Goal: Information Seeking & Learning: Find specific fact

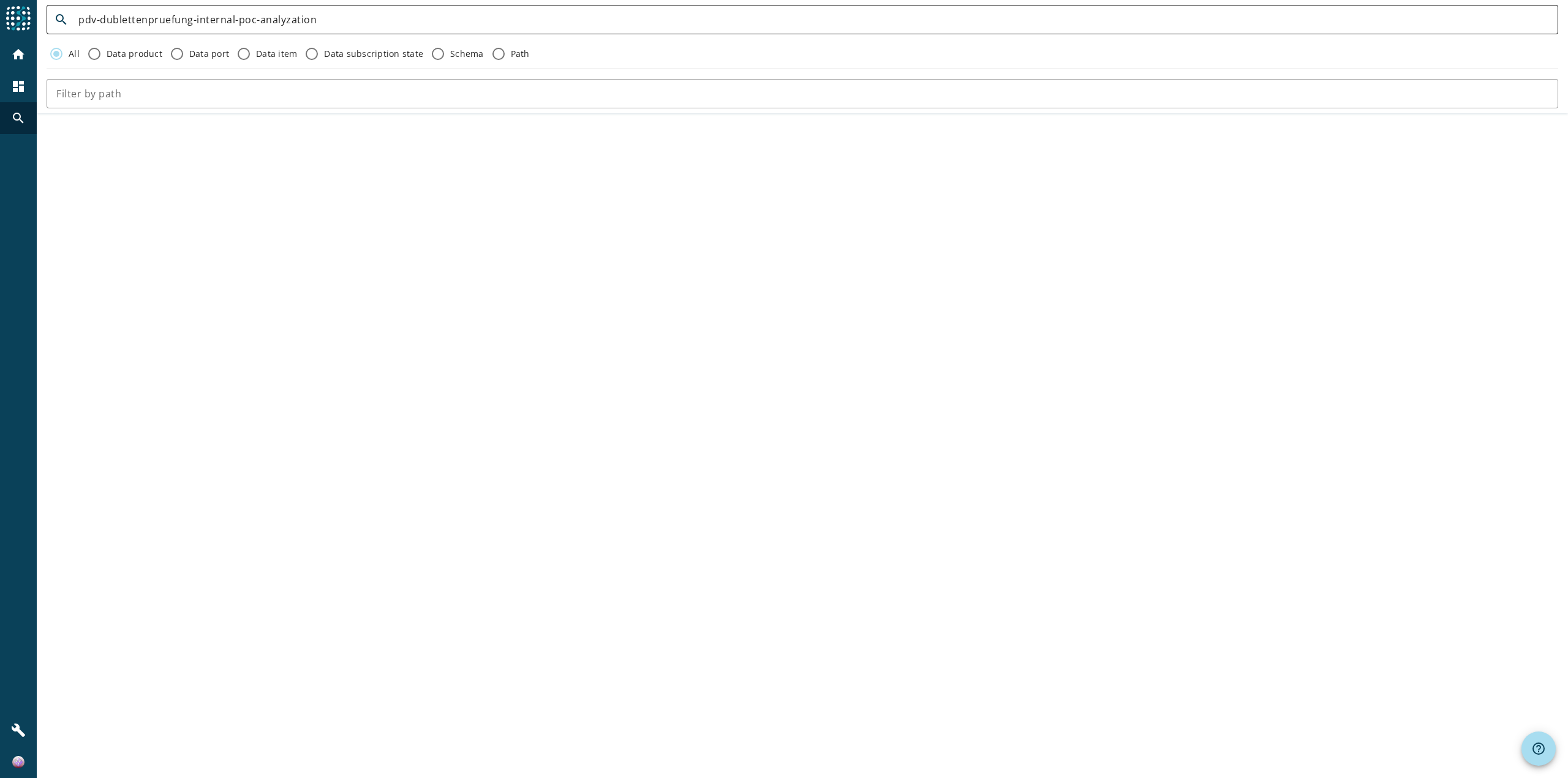
click at [340, 34] on div "pdv-dublettenpruefung-internal-poc-analyzation" at bounding box center [813, 20] width 1470 height 30
click at [340, 27] on input "pdv-dublettenpruefung-internal-poc-analyzation" at bounding box center [813, 20] width 1470 height 15
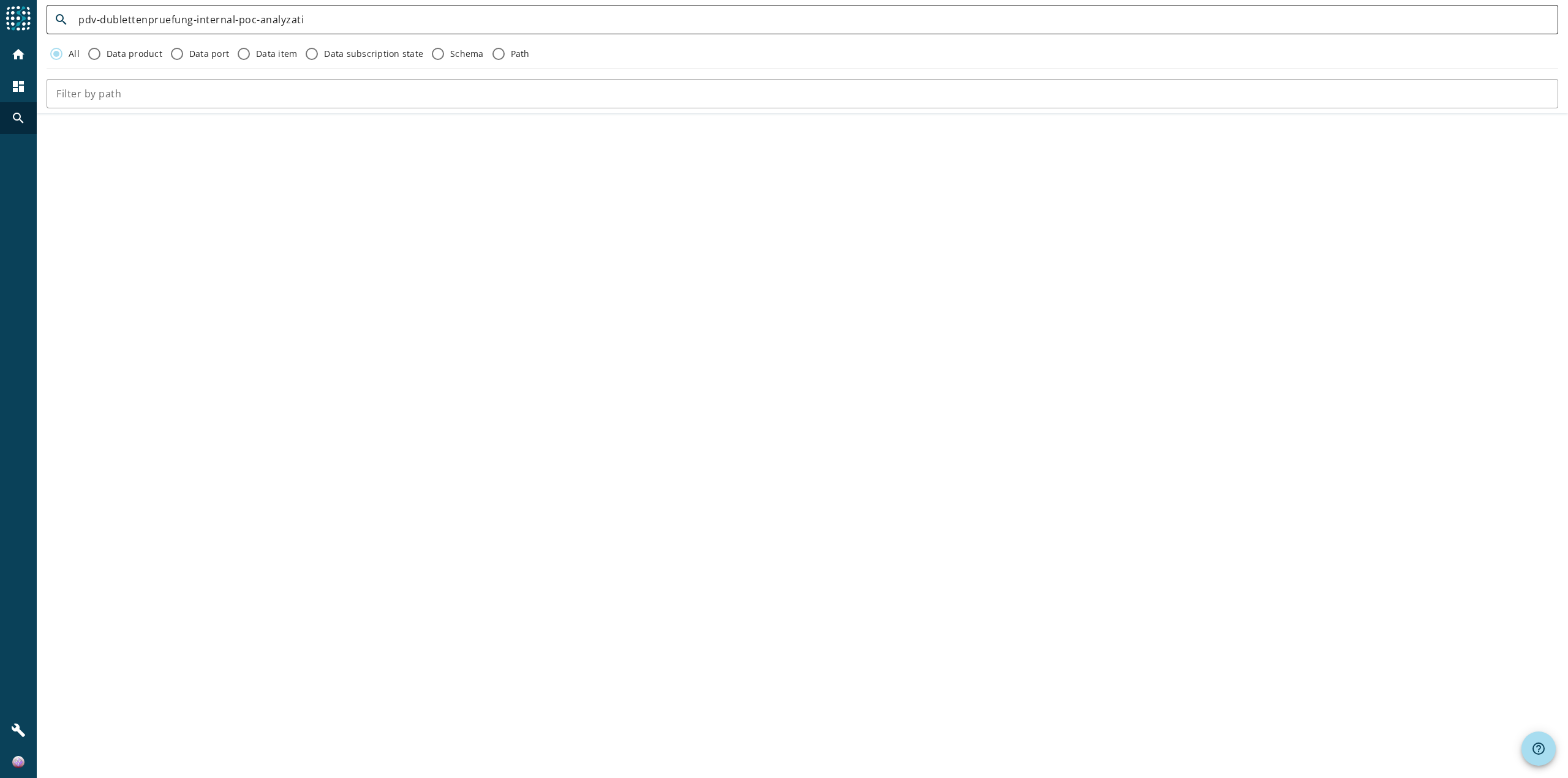
click at [358, 34] on div "pdv-dublettenpruefung-internal-poc-analyzati" at bounding box center [813, 20] width 1470 height 30
type input "pdv-dublettenpruefung-internal-poc-analyza"
click at [358, 34] on div "pdv-dublettenpruefung-internal-poc-analyza" at bounding box center [813, 20] width 1470 height 30
drag, startPoint x: 358, startPoint y: 38, endPoint x: 11, endPoint y: 22, distance: 347.4
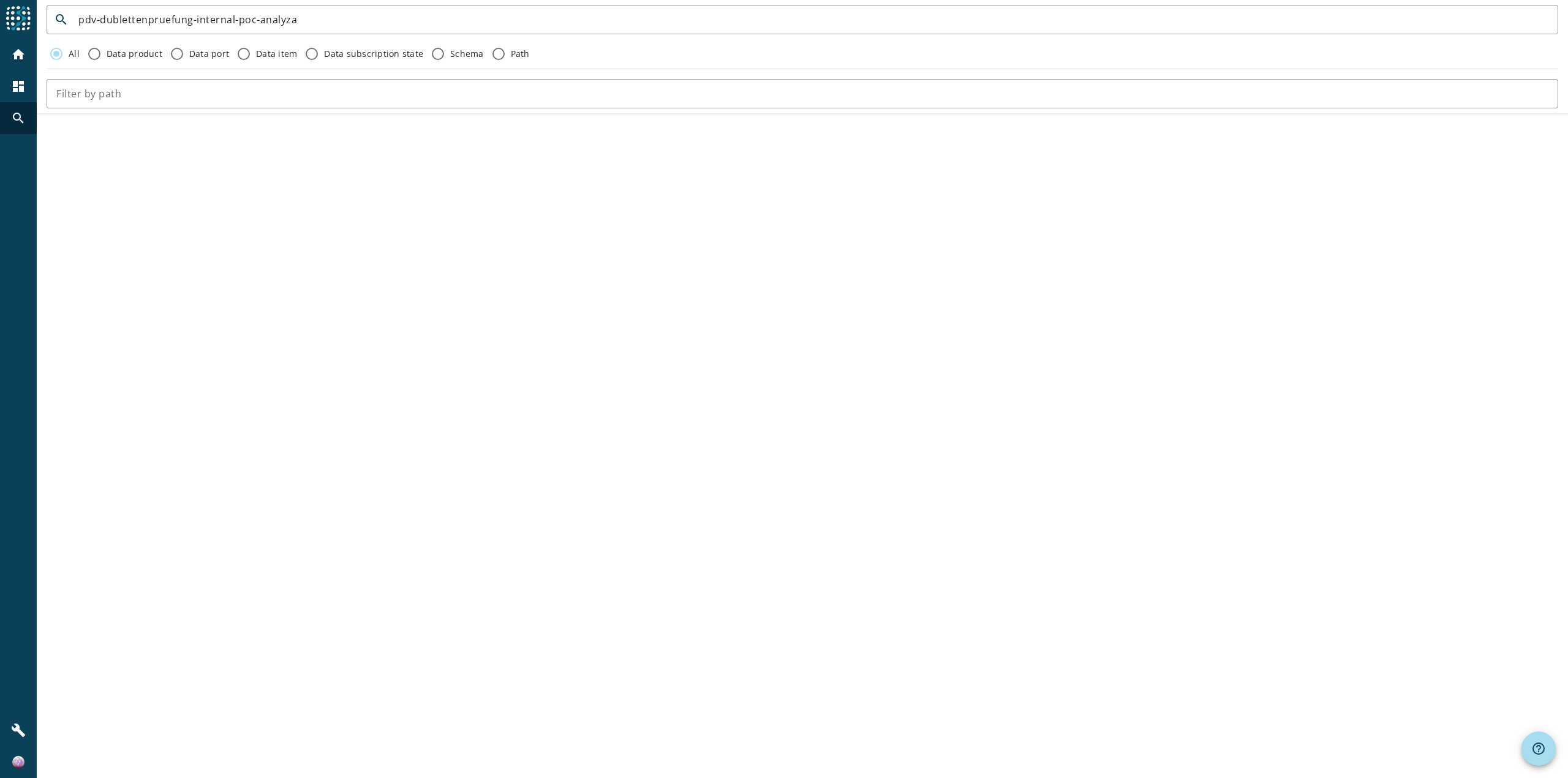
click at [13, 22] on div "menu Agoora home dashboard search build search pdv-dublettenpruefung-internal-p…" at bounding box center [784, 389] width 1568 height 778
click at [346, 261] on div "search pdv-dublettenpruefung-internal-poc-analyza All Data product Data port Da…" at bounding box center [802, 389] width 1531 height 778
